Goal: Navigation & Orientation: Understand site structure

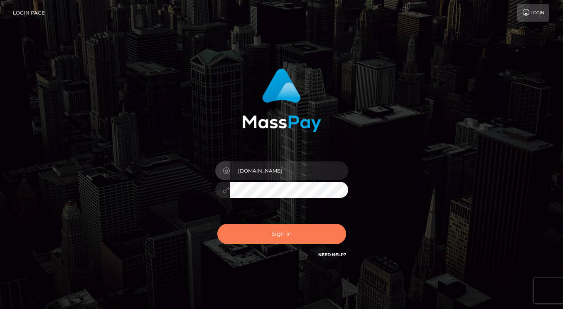
click at [272, 237] on button "Sign in" at bounding box center [281, 234] width 129 height 20
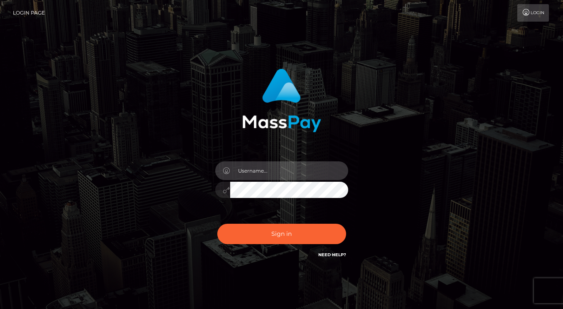
type input "dmen.fire"
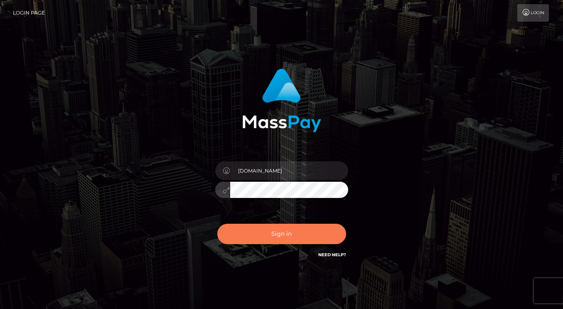
click at [262, 233] on button "Sign in" at bounding box center [281, 234] width 129 height 20
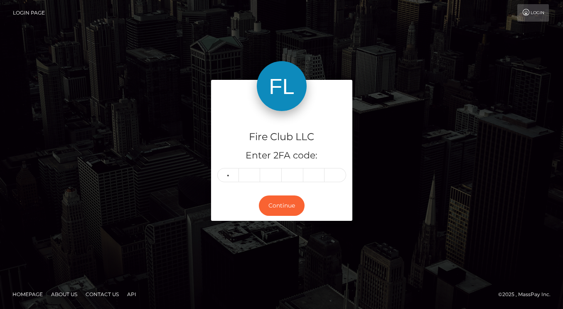
type input "2"
type input "3"
type input "6"
type input "9"
type input "4"
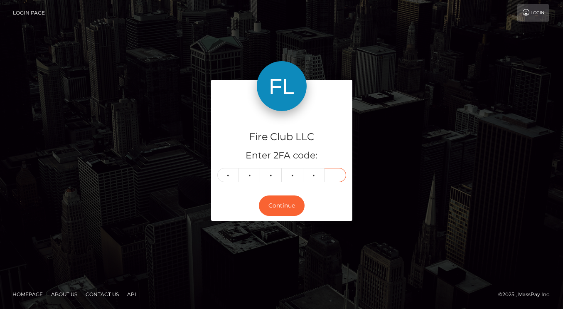
type input "4"
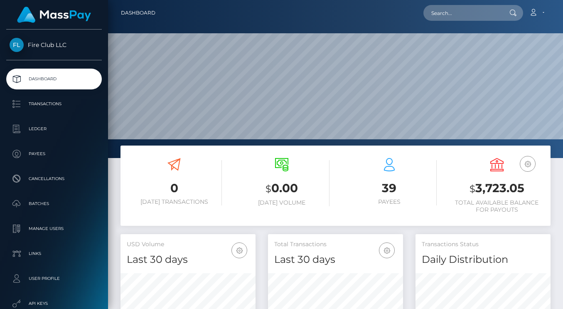
scroll to position [147, 135]
click at [42, 205] on p "Batches" at bounding box center [54, 203] width 89 height 12
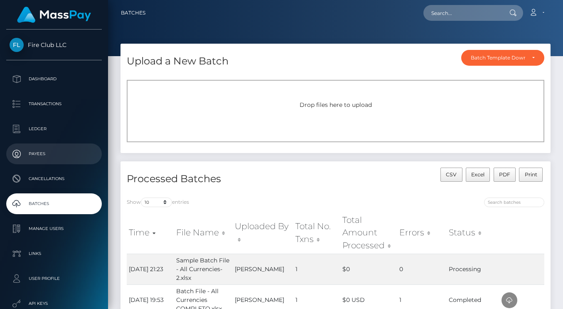
click at [57, 162] on link "Payees" at bounding box center [54, 153] width 96 height 21
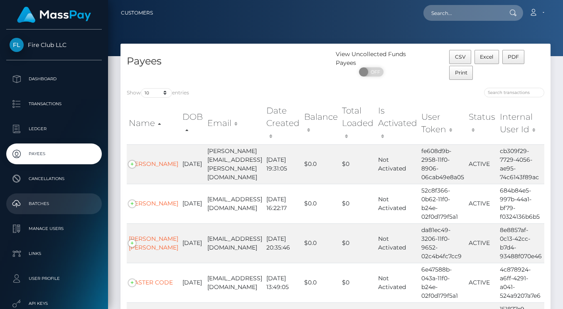
click at [52, 201] on p "Batches" at bounding box center [54, 203] width 89 height 12
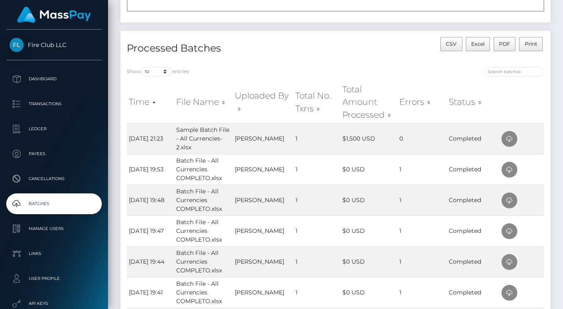
scroll to position [127, 0]
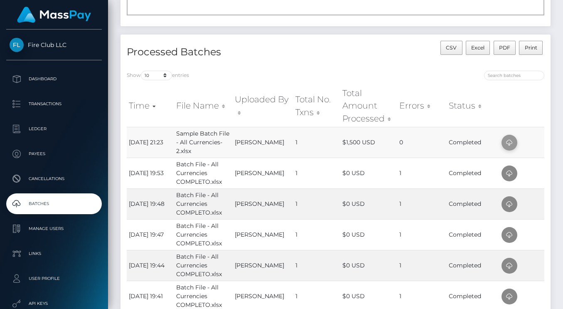
click at [508, 140] on icon at bounding box center [510, 143] width 10 height 10
click at [47, 84] on p "Dashboard" at bounding box center [54, 79] width 89 height 12
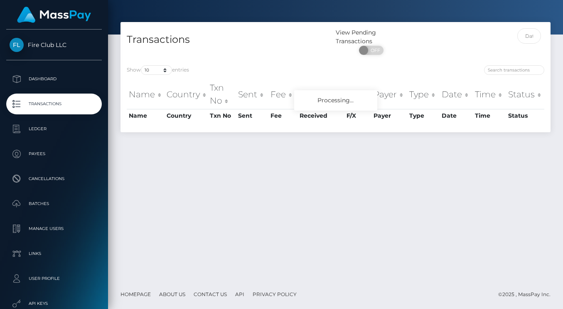
scroll to position [21, 0]
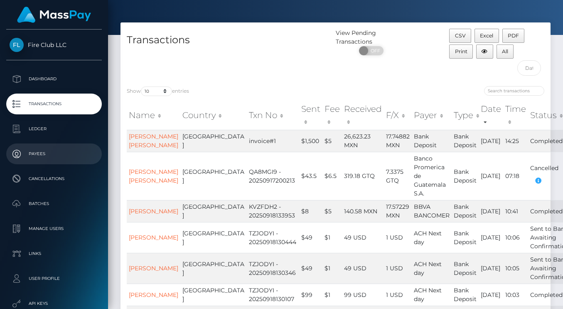
click at [54, 155] on p "Payees" at bounding box center [54, 154] width 89 height 12
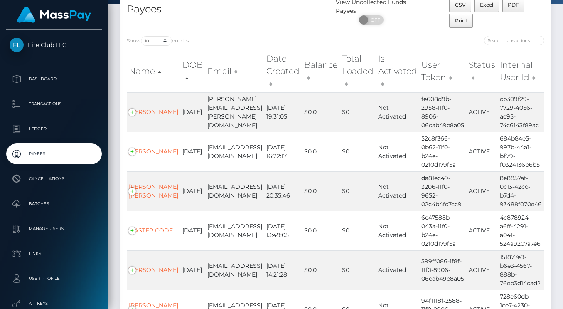
scroll to position [17, 0]
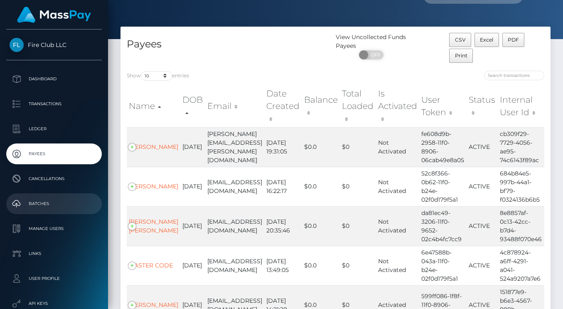
click at [59, 203] on p "Batches" at bounding box center [54, 203] width 89 height 12
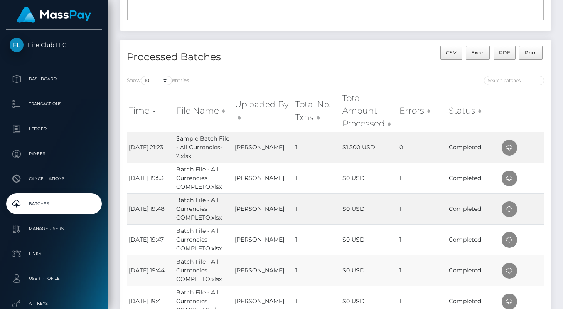
scroll to position [119, 0]
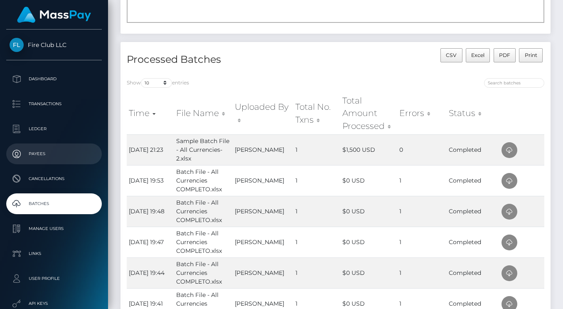
click at [49, 156] on p "Payees" at bounding box center [54, 154] width 89 height 12
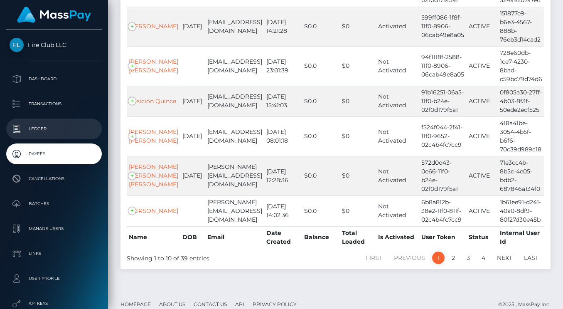
click at [43, 135] on p "Ledger" at bounding box center [54, 129] width 89 height 12
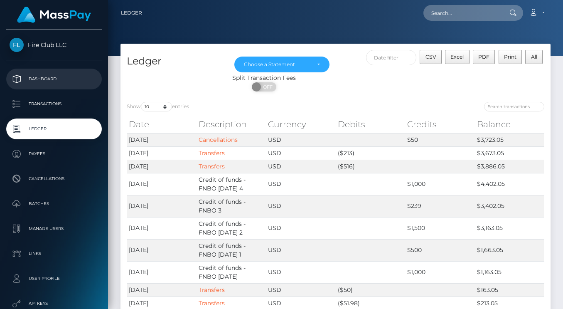
click at [57, 79] on p "Dashboard" at bounding box center [54, 79] width 89 height 12
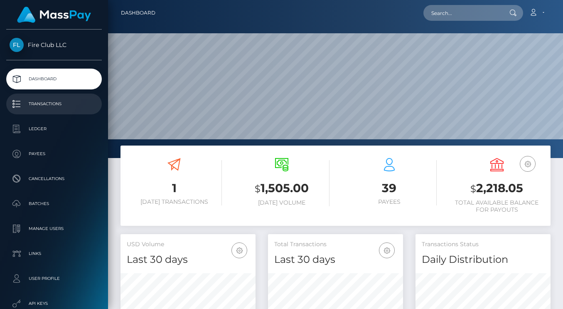
click at [34, 103] on p "Transactions" at bounding box center [54, 104] width 89 height 12
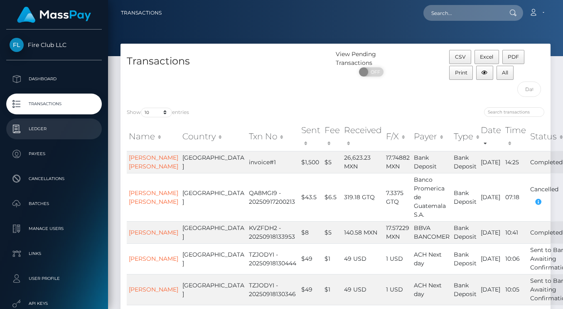
click at [51, 128] on p "Ledger" at bounding box center [54, 129] width 89 height 12
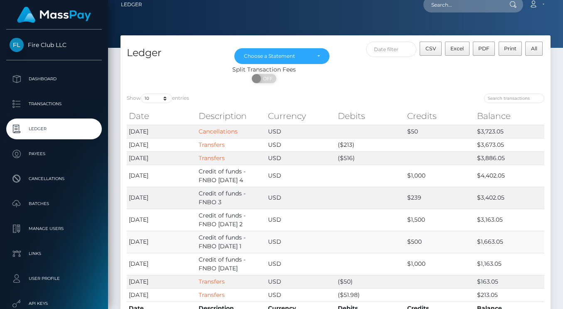
scroll to position [1, 0]
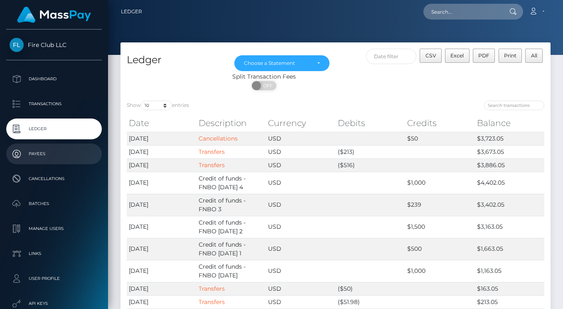
click at [37, 154] on p "Payees" at bounding box center [54, 154] width 89 height 12
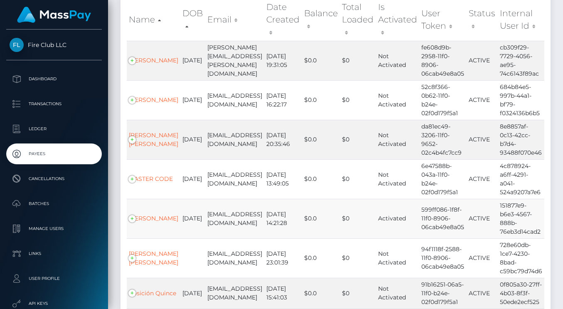
scroll to position [103, 0]
click at [65, 207] on p "Batches" at bounding box center [54, 203] width 89 height 12
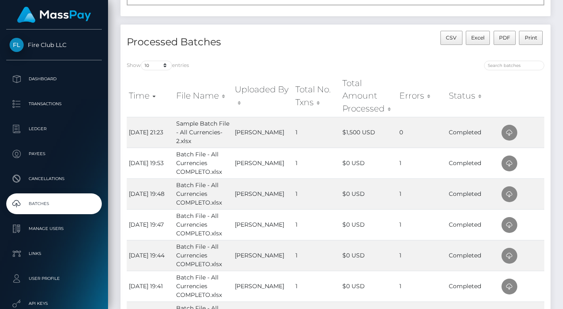
scroll to position [133, 0]
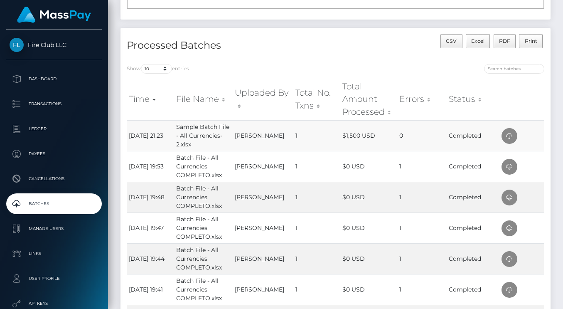
click at [344, 140] on td "$1,500 USD" at bounding box center [368, 135] width 57 height 31
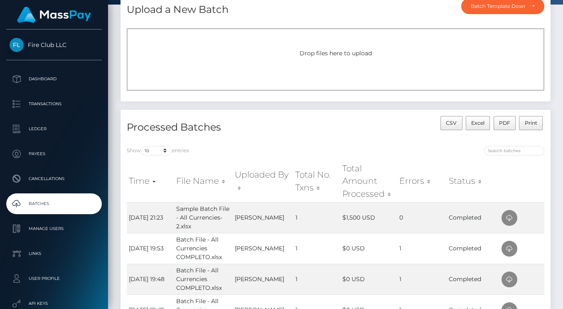
scroll to position [97, 0]
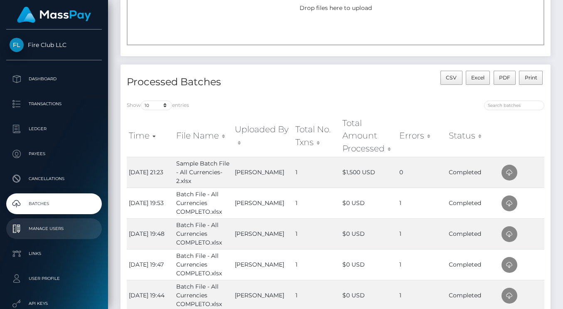
click at [51, 226] on p "Manage Users" at bounding box center [54, 228] width 89 height 12
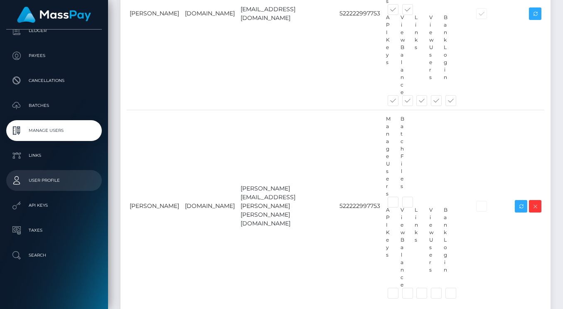
scroll to position [98, 0]
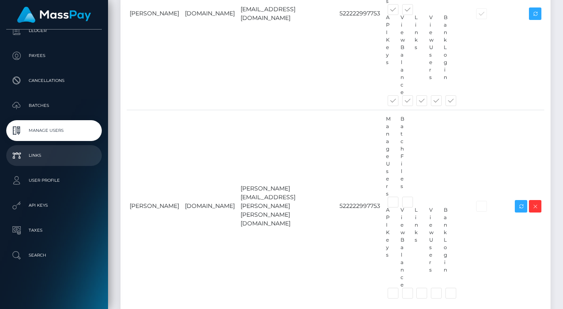
click at [36, 160] on p "Links" at bounding box center [54, 155] width 89 height 12
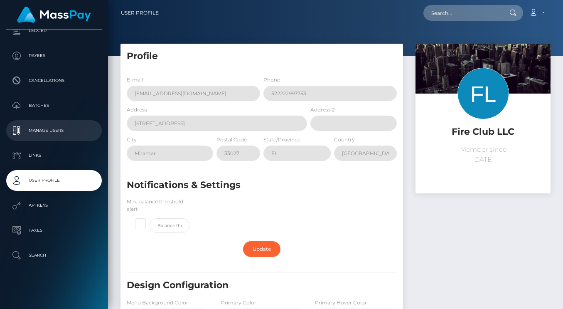
scroll to position [98, 0]
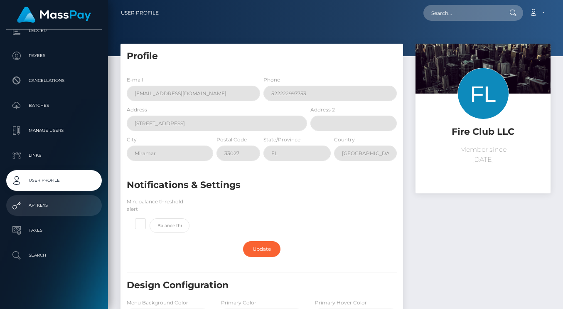
click at [41, 209] on p "API Keys" at bounding box center [54, 205] width 89 height 12
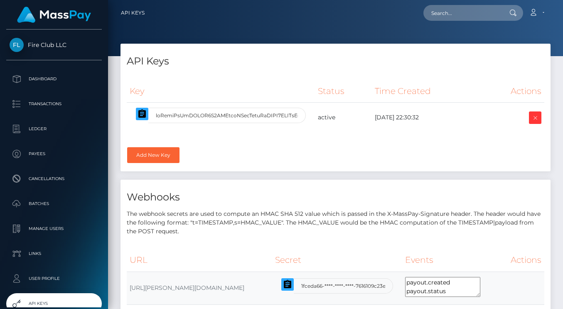
select select
click at [36, 91] on ul "Dashboard Transactions Ledger Payees Cancellations Batches Links" at bounding box center [54, 216] width 108 height 295
click at [32, 81] on p "Dashboard" at bounding box center [54, 79] width 89 height 12
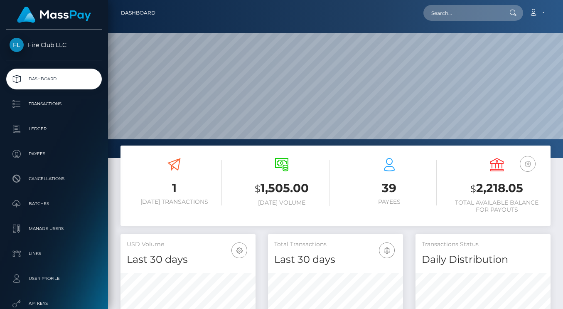
scroll to position [147, 135]
click at [525, 167] on icon "button" at bounding box center [528, 164] width 10 height 10
click at [502, 191] on link "USD Balance" at bounding box center [503, 189] width 67 height 15
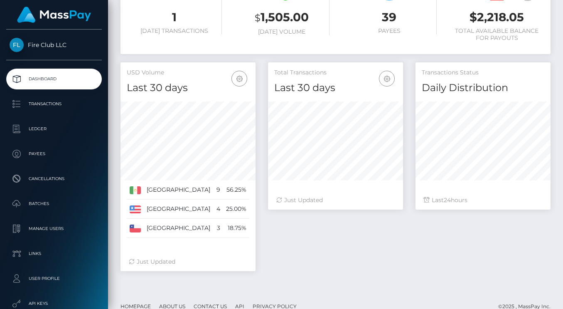
scroll to position [169, 0]
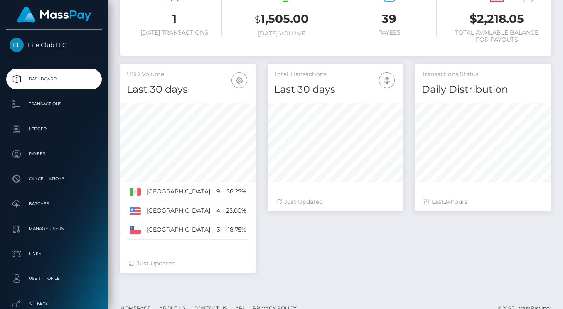
click at [239, 79] on icon "button" at bounding box center [239, 80] width 10 height 10
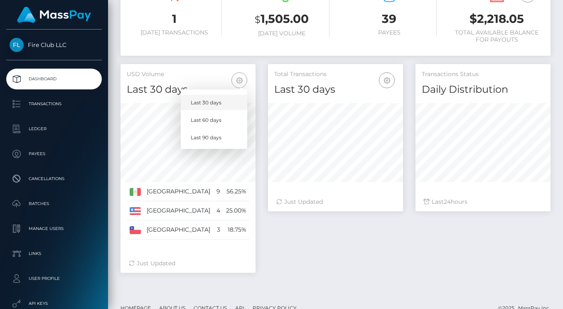
click at [218, 101] on link "Last 30 days" at bounding box center [214, 102] width 67 height 15
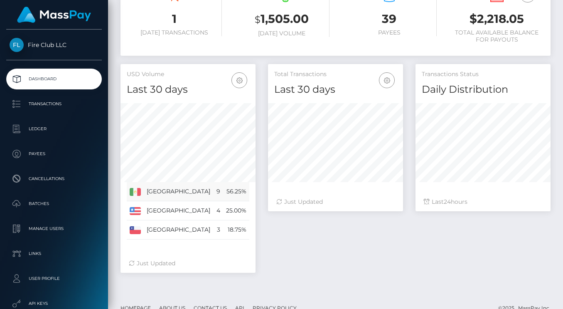
click at [223, 193] on td "56.25%" at bounding box center [236, 191] width 26 height 19
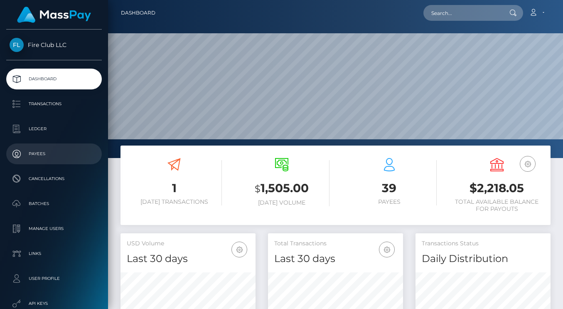
scroll to position [0, 0]
click at [63, 160] on link "Payees" at bounding box center [54, 153] width 96 height 21
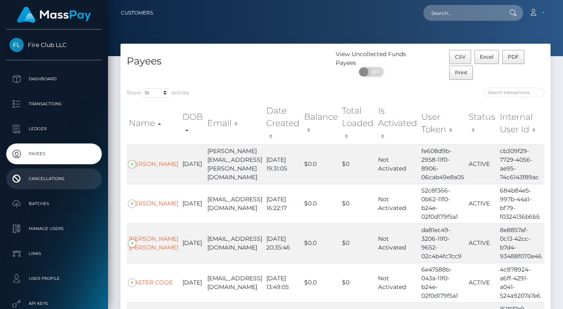
click at [57, 179] on p "Cancellations" at bounding box center [54, 178] width 89 height 12
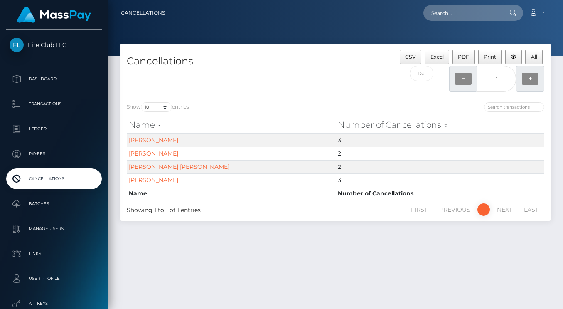
click at [49, 204] on p "Batches" at bounding box center [54, 203] width 89 height 12
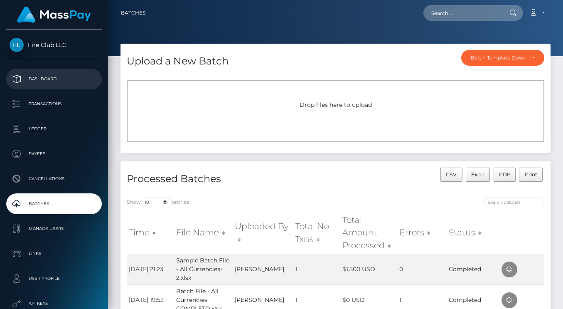
click at [73, 80] on p "Dashboard" at bounding box center [54, 79] width 89 height 12
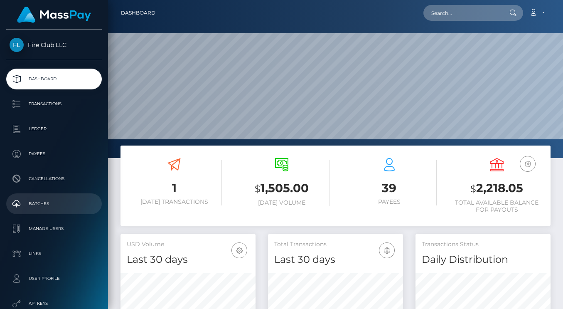
click at [55, 204] on p "Batches" at bounding box center [54, 203] width 89 height 12
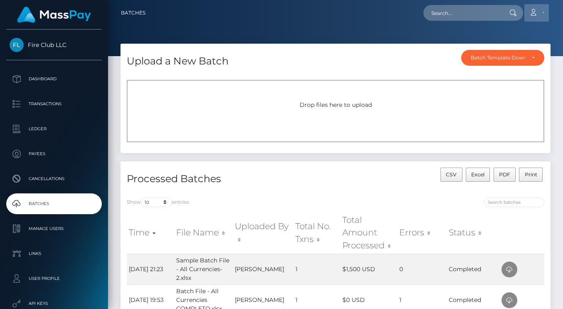
click at [541, 12] on link "Account" at bounding box center [537, 12] width 25 height 17
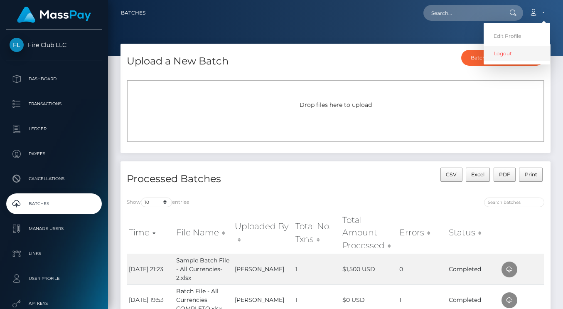
click at [518, 51] on link "Logout" at bounding box center [517, 53] width 67 height 15
